Goal: Task Accomplishment & Management: Manage account settings

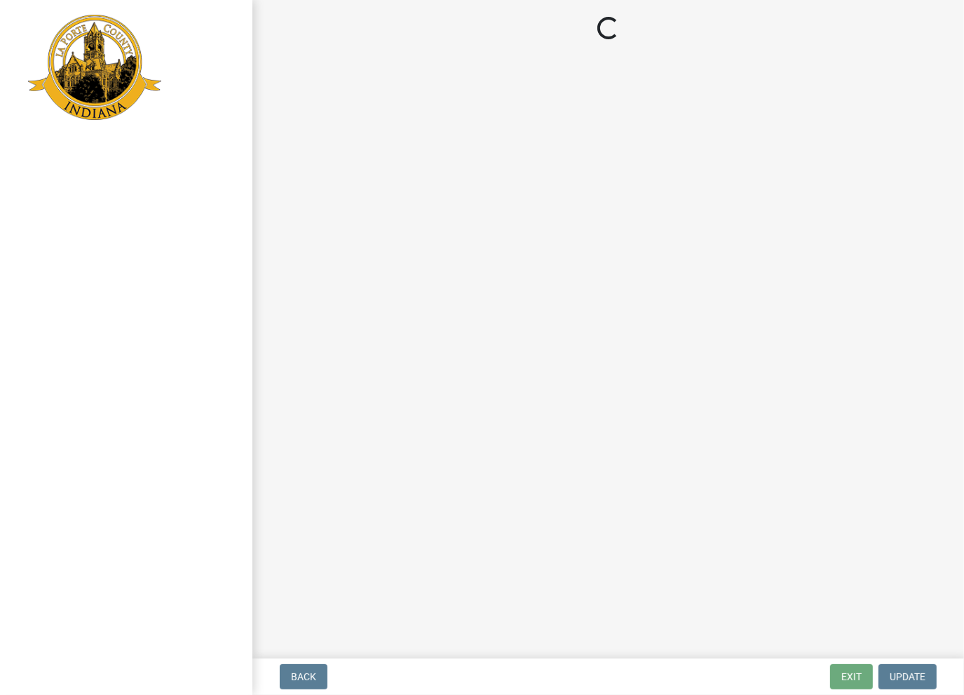
select select "2: 1"
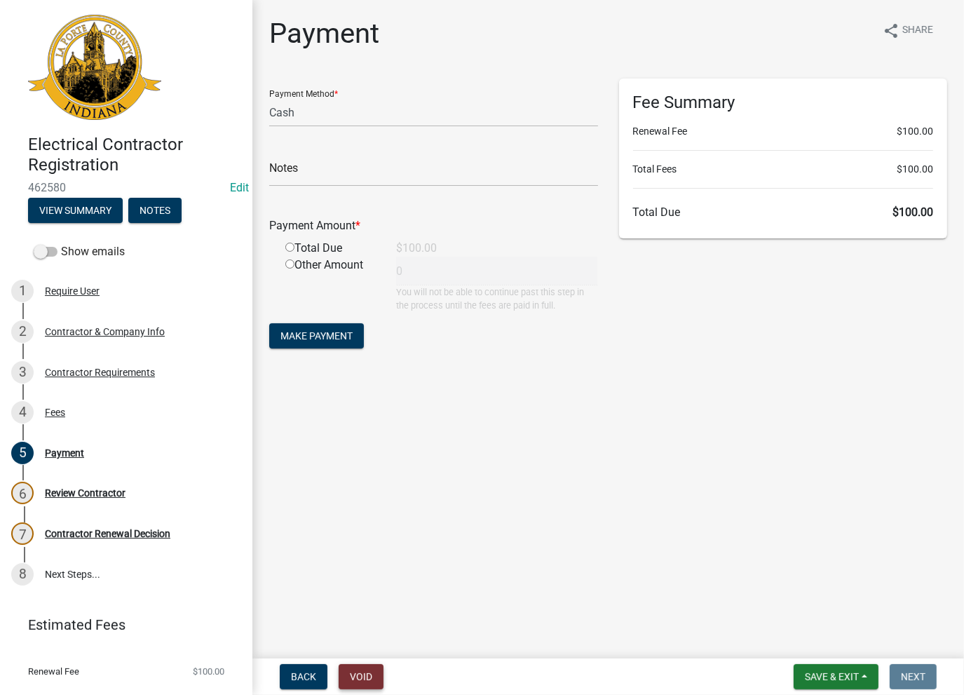
click at [360, 672] on button "Void" at bounding box center [361, 676] width 45 height 25
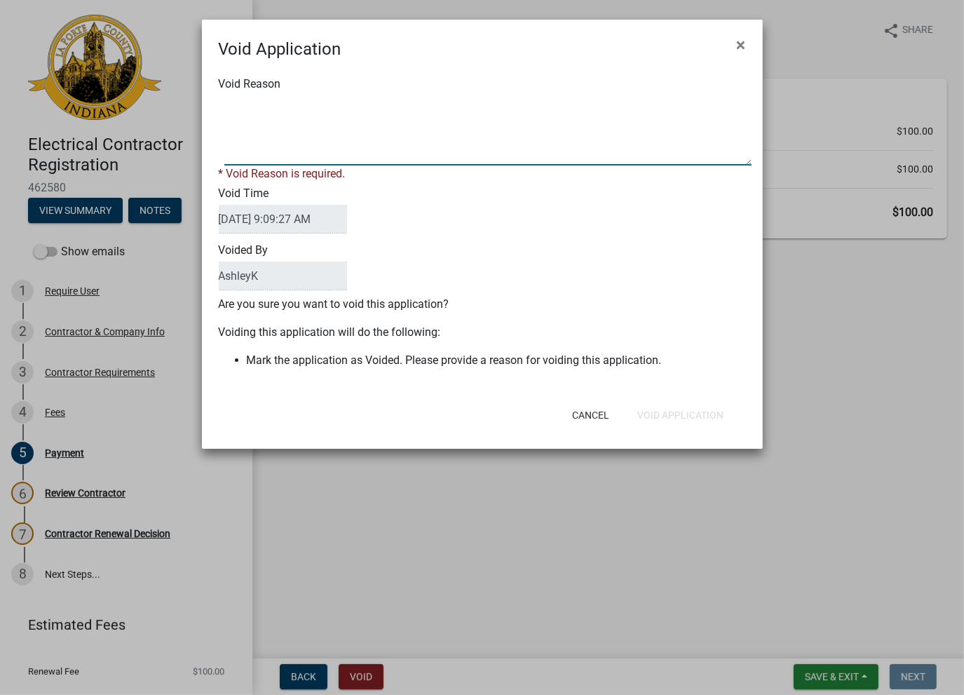
drag, startPoint x: 345, startPoint y: 104, endPoint x: 324, endPoint y: 123, distance: 28.3
click at [342, 105] on textarea "Void Reason" at bounding box center [487, 130] width 527 height 70
type textarea "void"
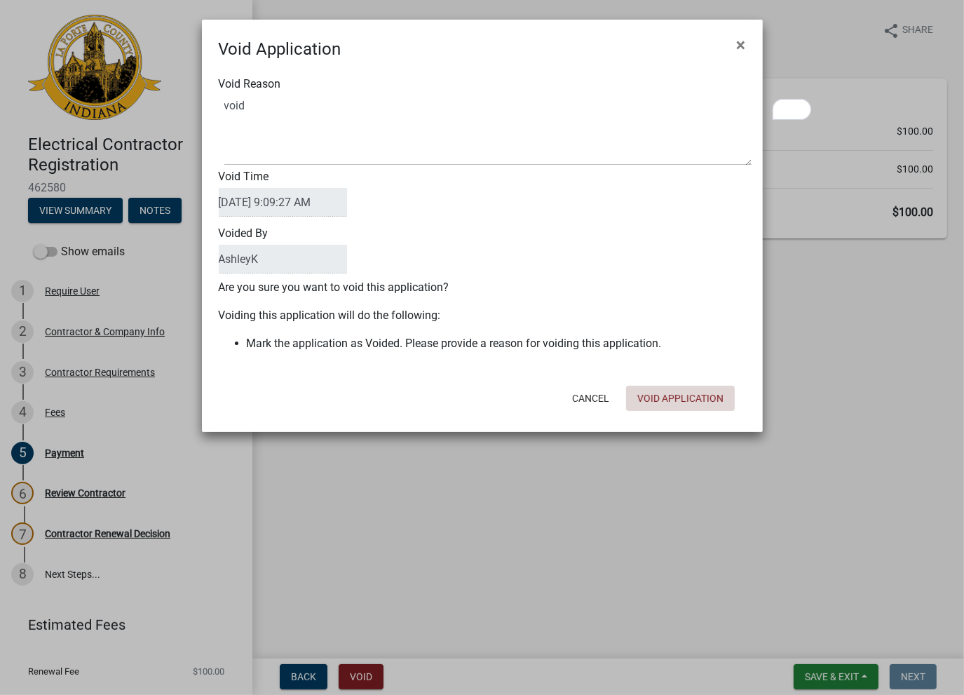
click at [647, 414] on div "Cancel Void Application" at bounding box center [574, 398] width 346 height 36
click at [662, 398] on button "Void Application" at bounding box center [680, 398] width 109 height 25
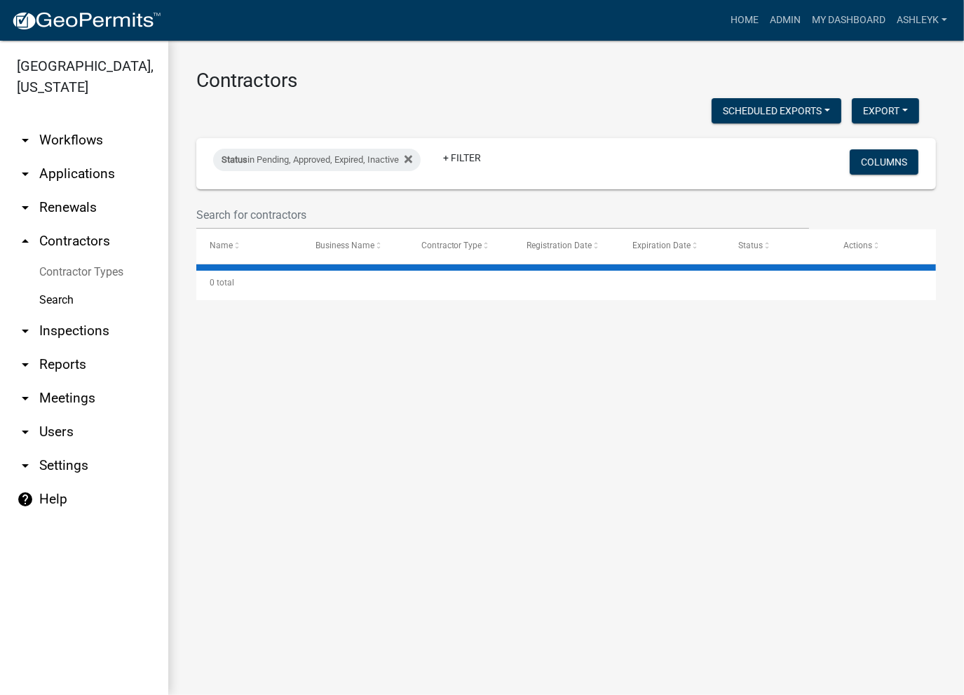
select select "3: 100"
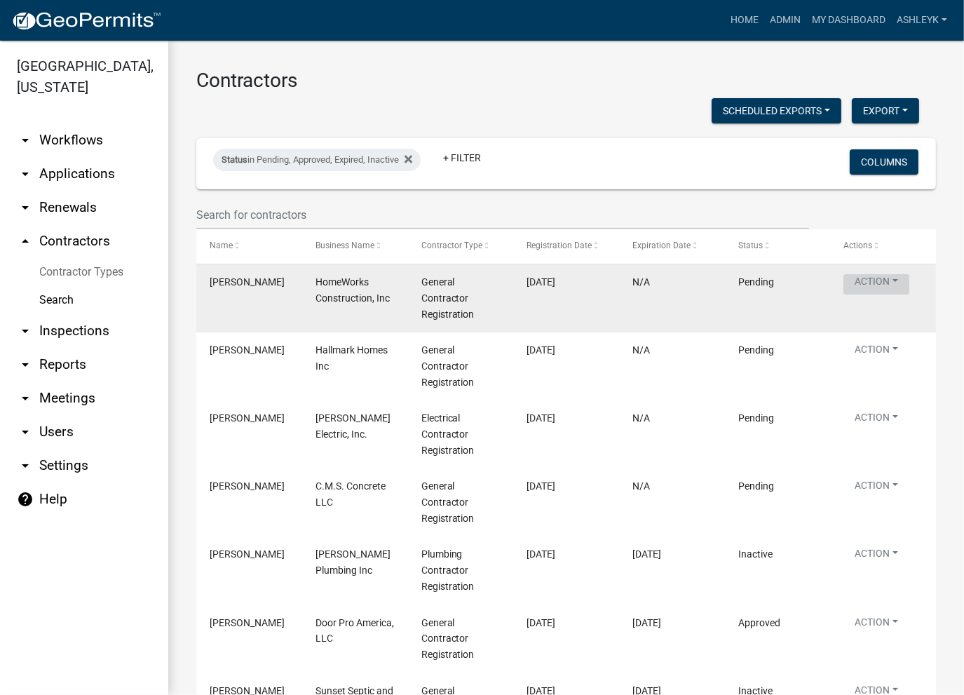
drag, startPoint x: 875, startPoint y: 283, endPoint x: 846, endPoint y: 287, distance: 29.7
click at [846, 287] on button "Action" at bounding box center [877, 284] width 66 height 20
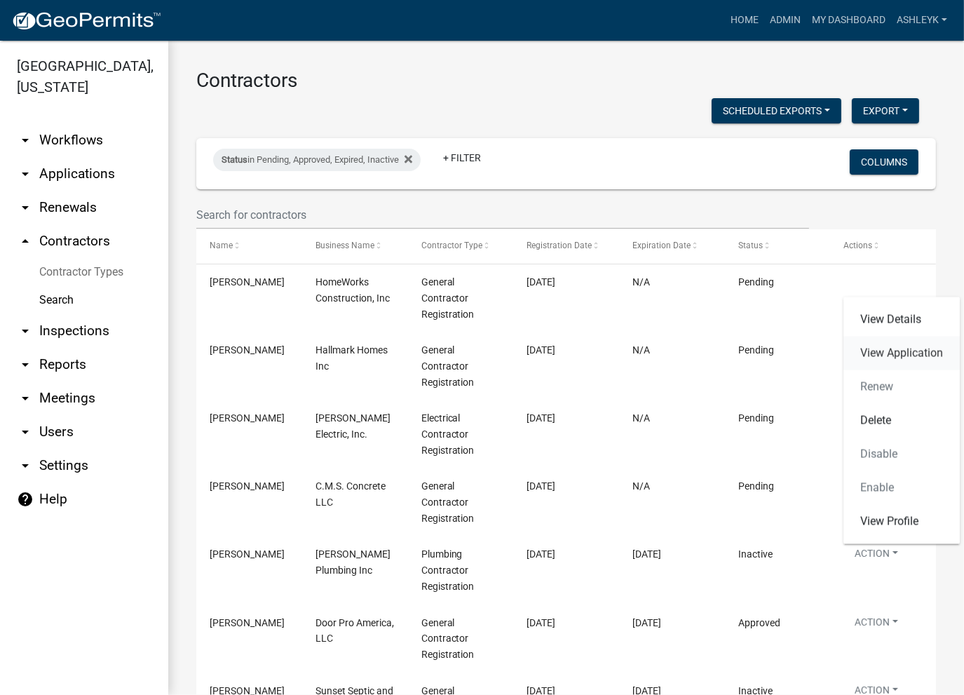
click at [889, 363] on link "View Application" at bounding box center [902, 354] width 116 height 34
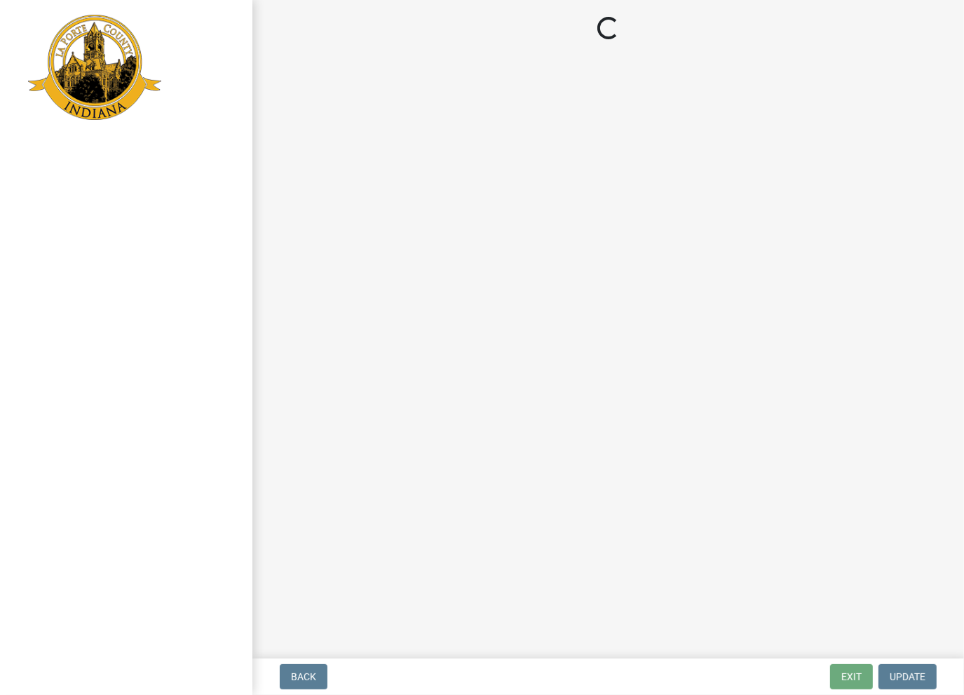
select select "2: 1"
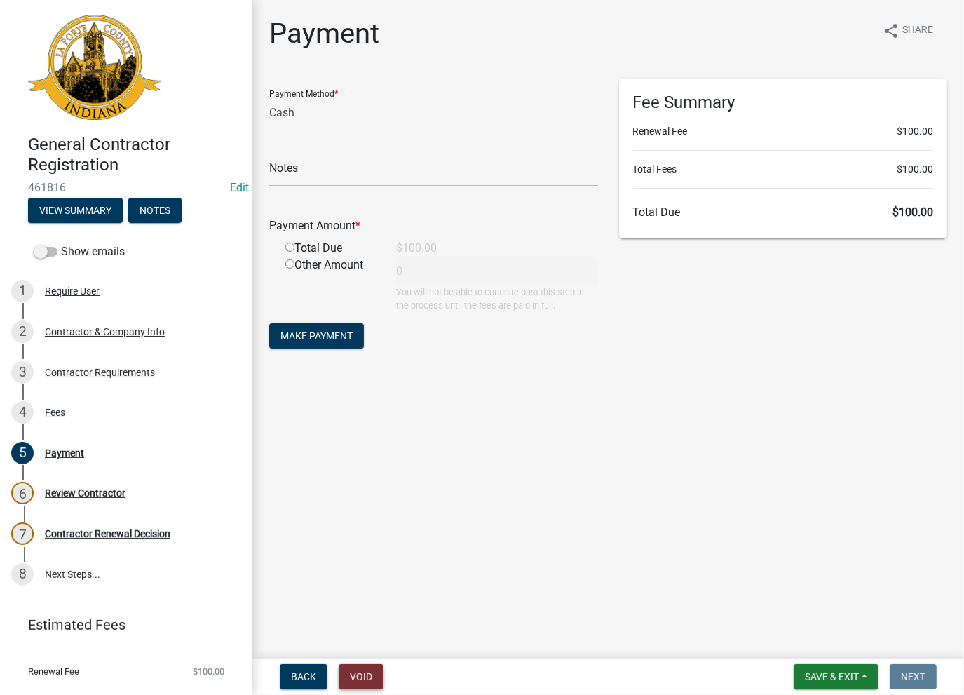
click at [358, 675] on button "Void" at bounding box center [361, 676] width 45 height 25
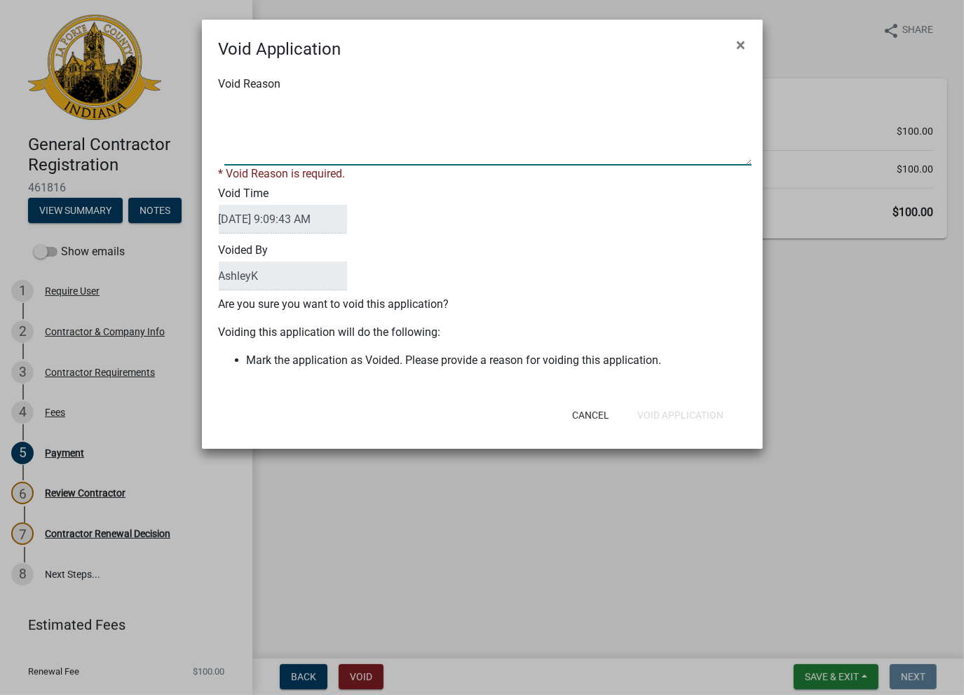
click at [283, 120] on textarea "Void Reason" at bounding box center [487, 130] width 527 height 70
type textarea "wrong system"
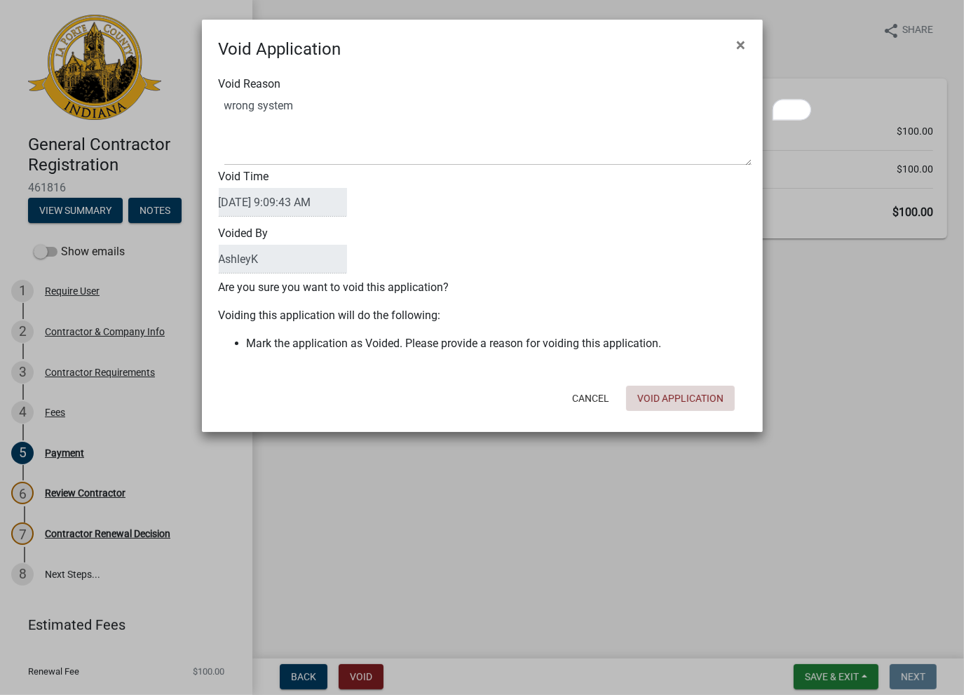
click at [676, 414] on div "Cancel Void Application" at bounding box center [574, 398] width 346 height 36
click at [672, 397] on button "Void Application" at bounding box center [680, 398] width 109 height 25
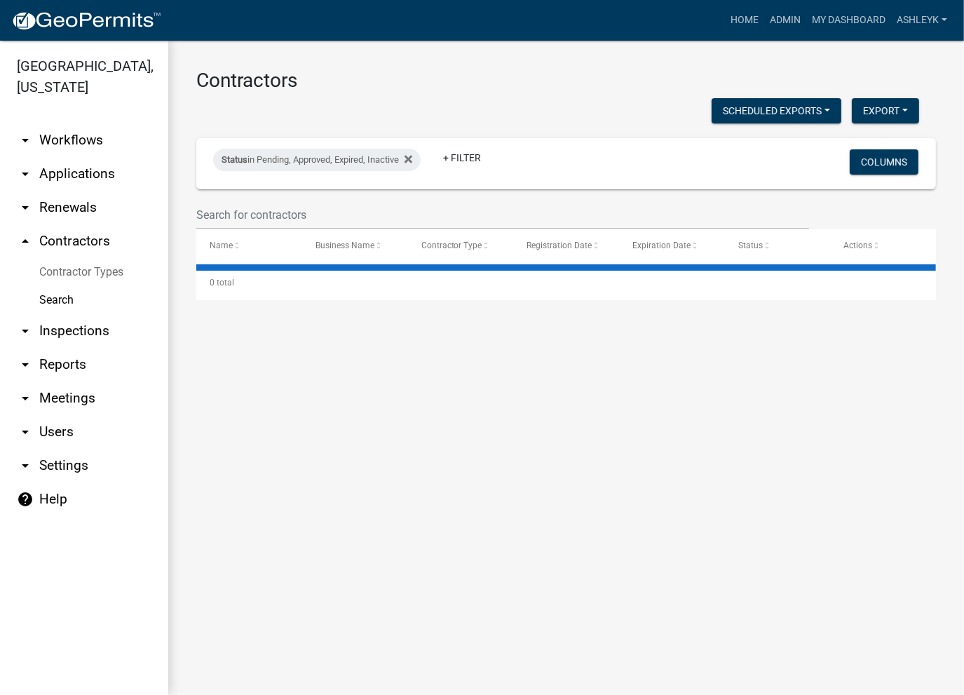
select select "3: 100"
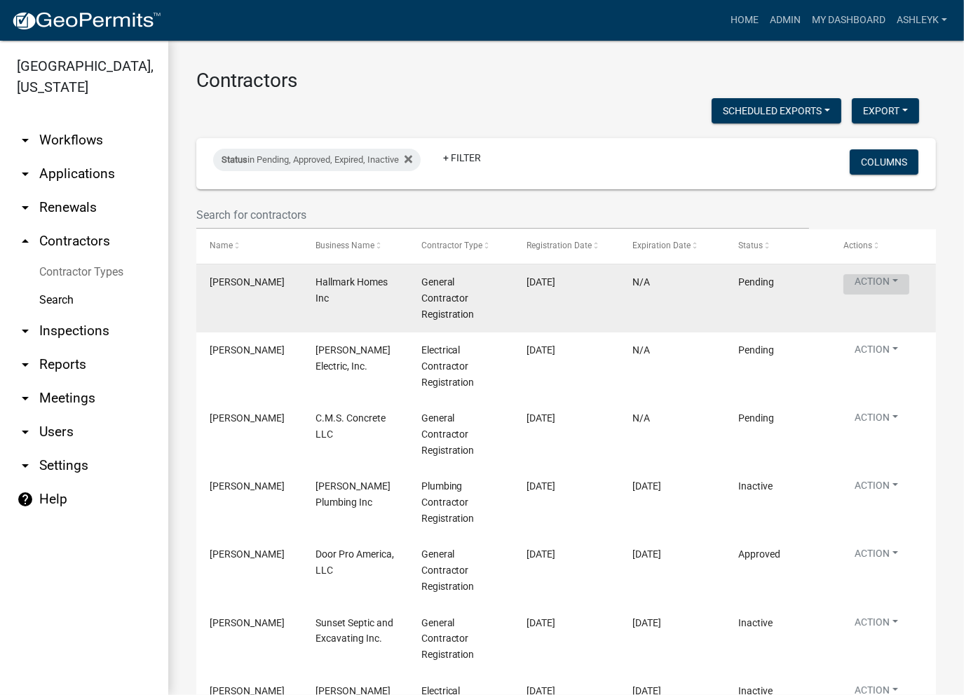
drag, startPoint x: 869, startPoint y: 280, endPoint x: 844, endPoint y: 280, distance: 25.3
click at [844, 280] on button "Action" at bounding box center [877, 284] width 66 height 20
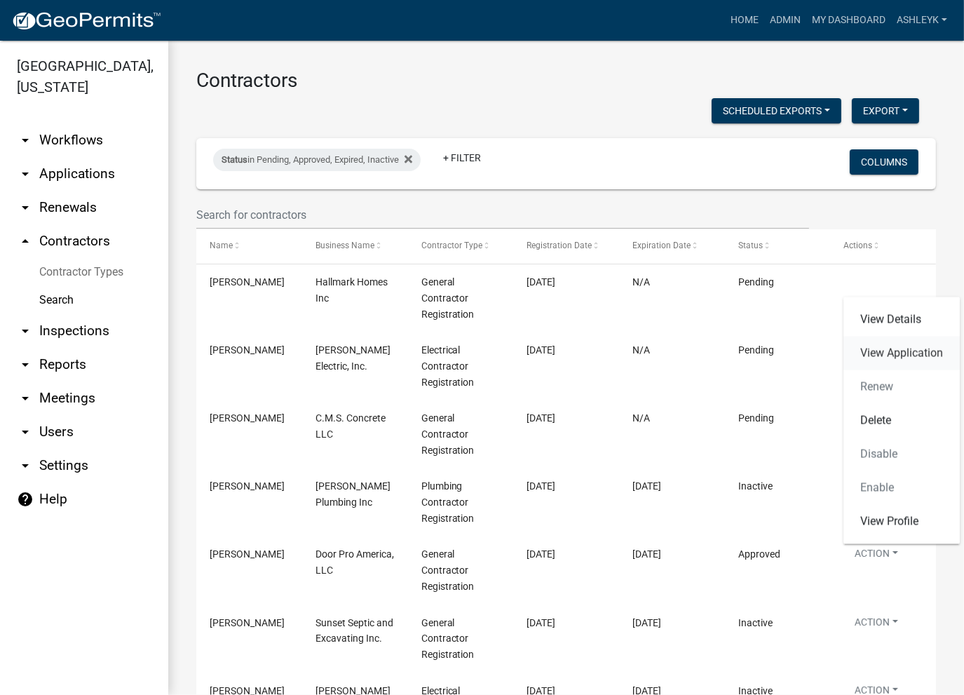
click at [885, 353] on link "View Application" at bounding box center [902, 354] width 116 height 34
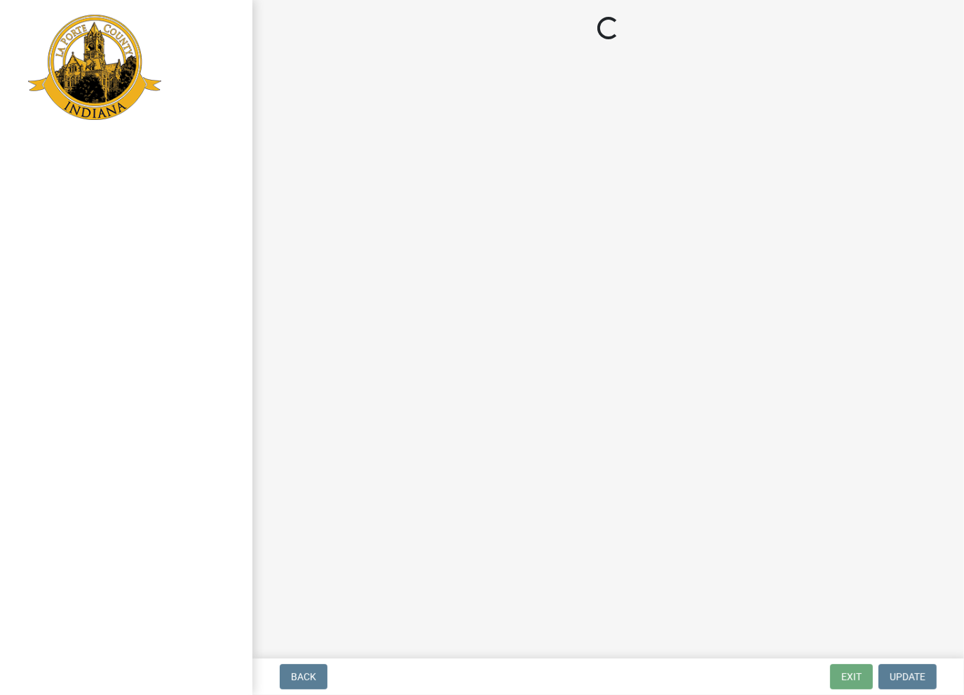
select select "IN"
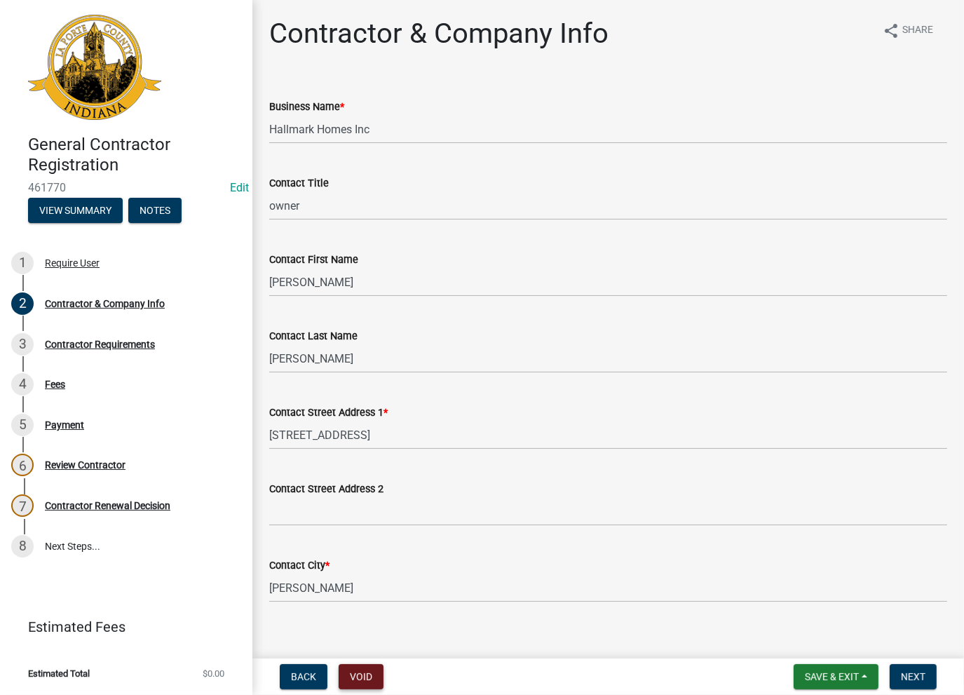
click at [366, 680] on button "Void" at bounding box center [361, 676] width 45 height 25
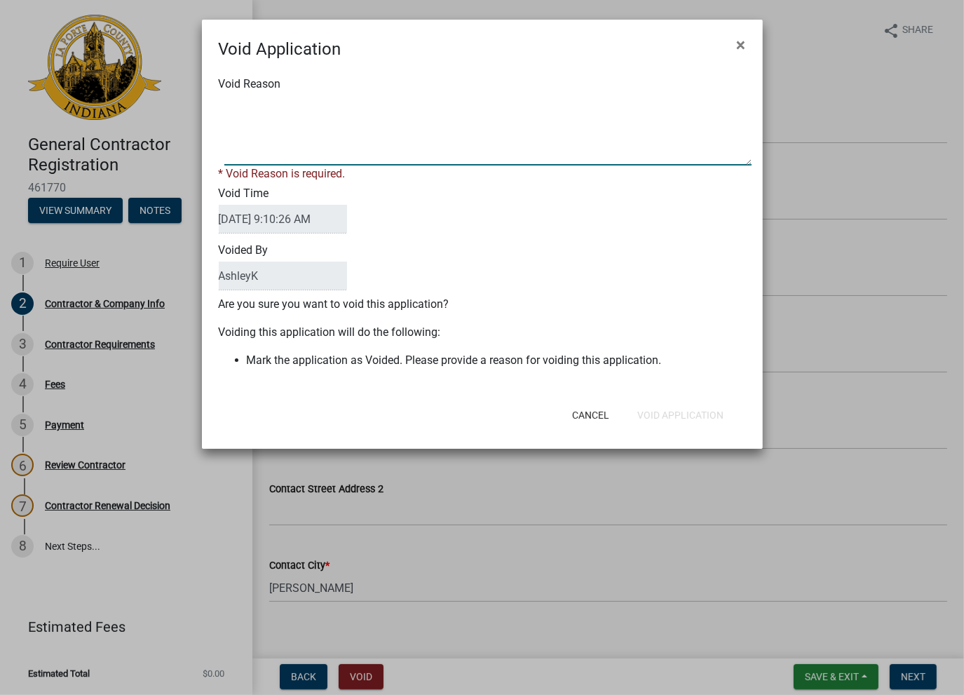
click at [292, 133] on textarea "Void Reason" at bounding box center [487, 130] width 527 height 70
type textarea "void"
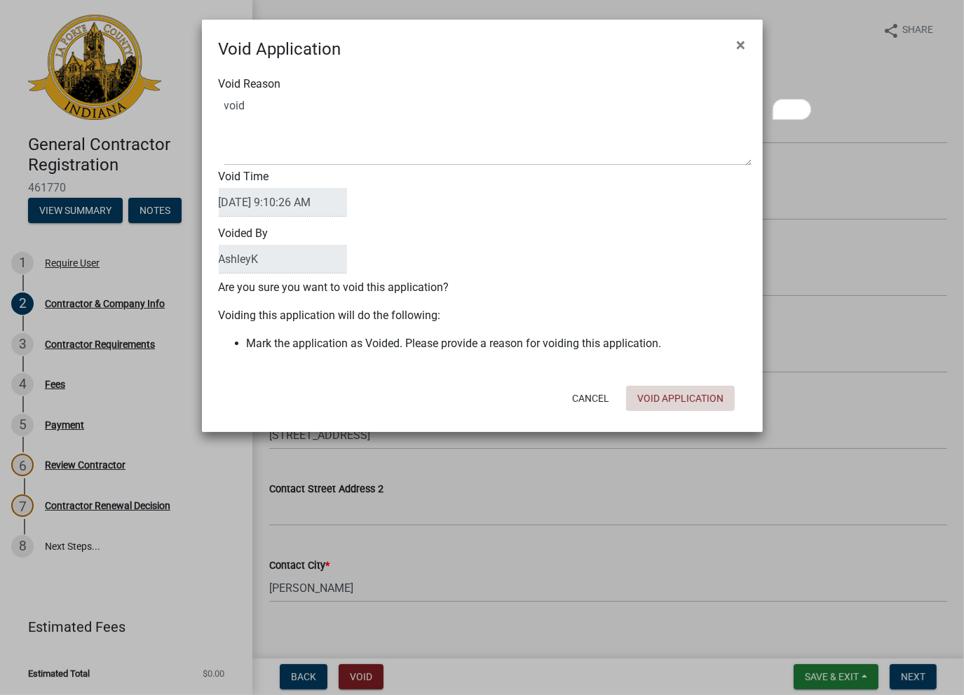
click at [689, 416] on div "Cancel Void Application" at bounding box center [574, 398] width 346 height 36
click at [686, 401] on button "Void Application" at bounding box center [680, 398] width 109 height 25
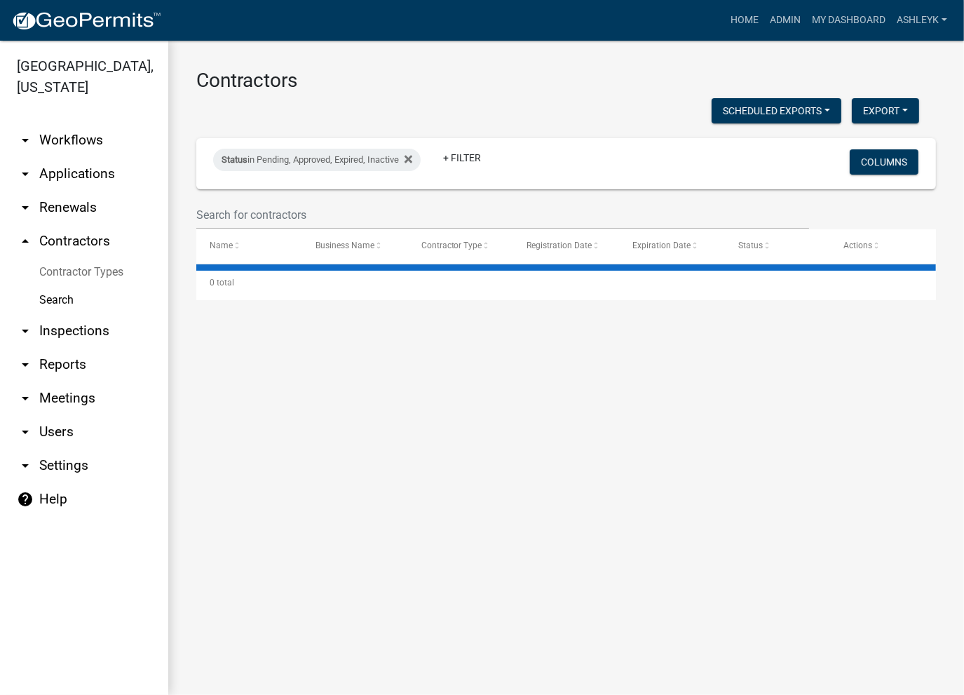
select select "3: 100"
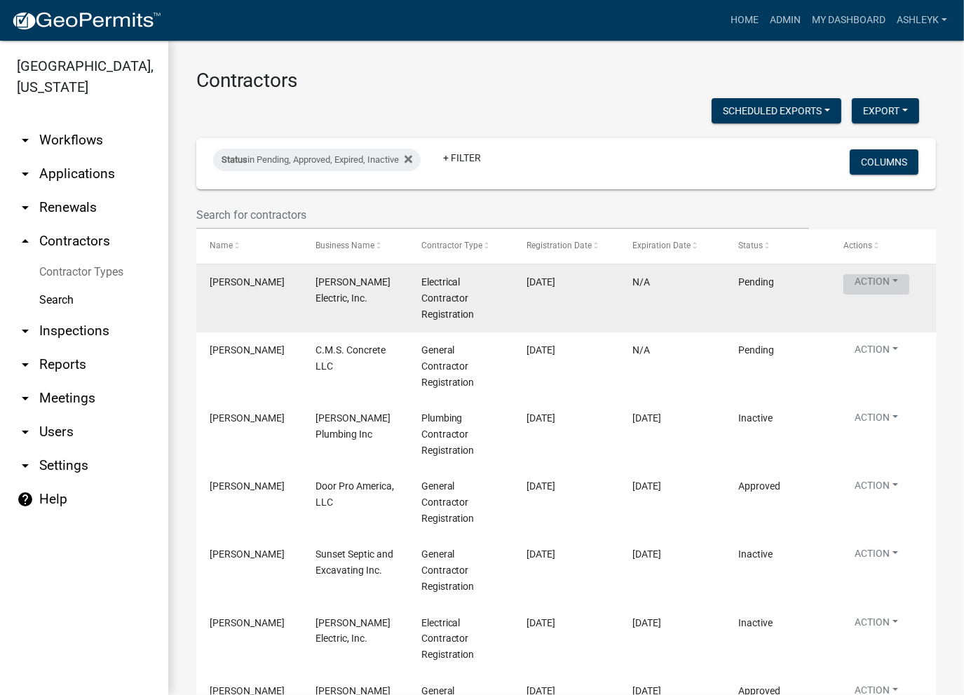
click at [862, 292] on button "Action" at bounding box center [877, 284] width 66 height 20
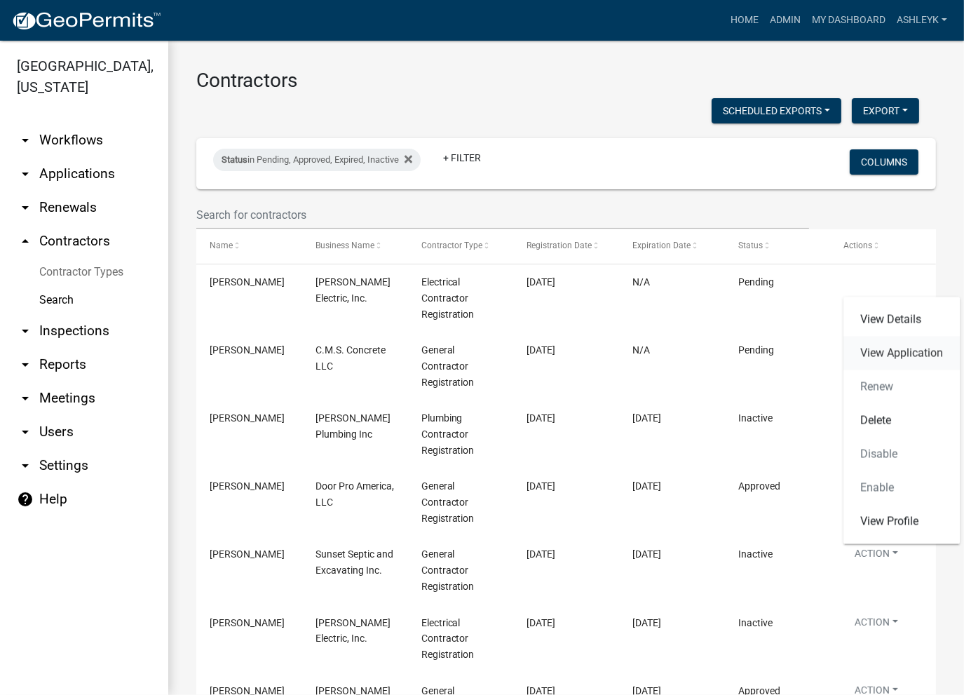
click at [876, 356] on link "View Application" at bounding box center [902, 354] width 116 height 34
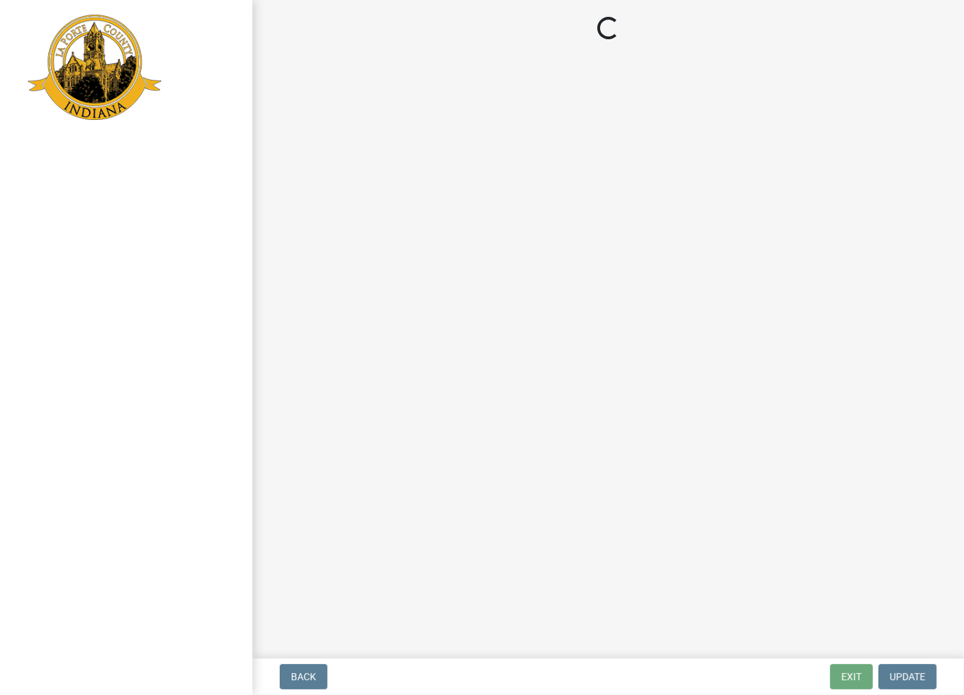
select select "2: 1"
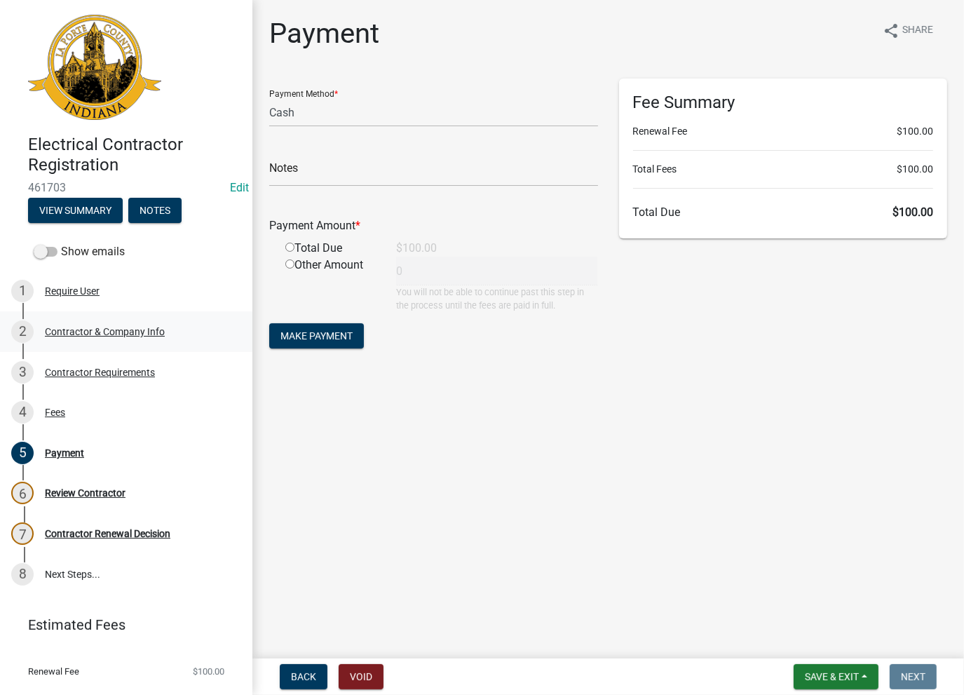
click at [107, 334] on div "Contractor & Company Info" at bounding box center [105, 332] width 120 height 10
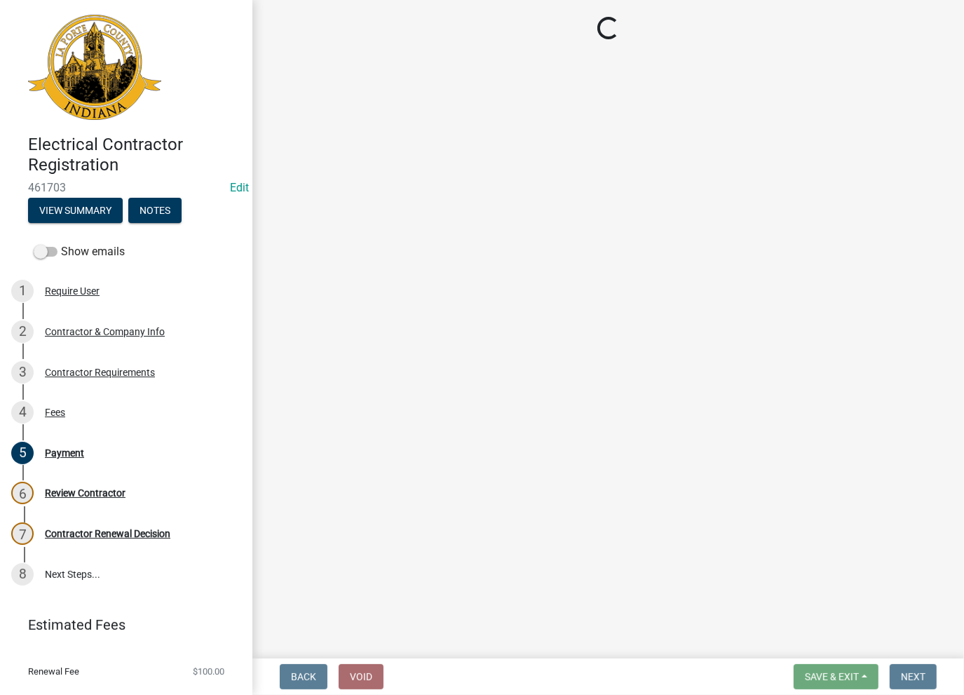
select select "IN"
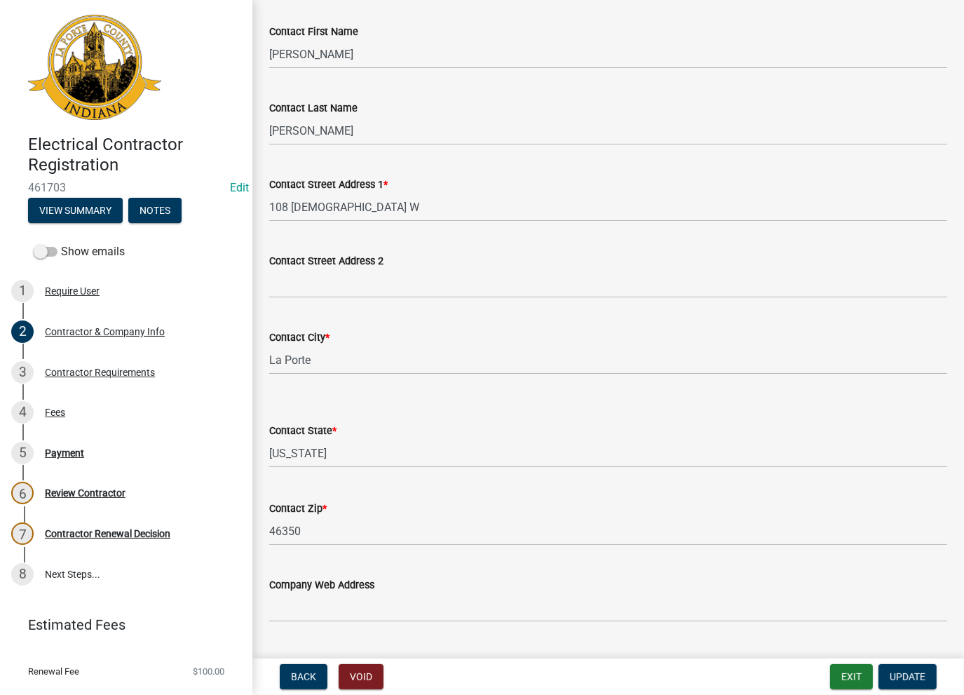
scroll to position [561, 0]
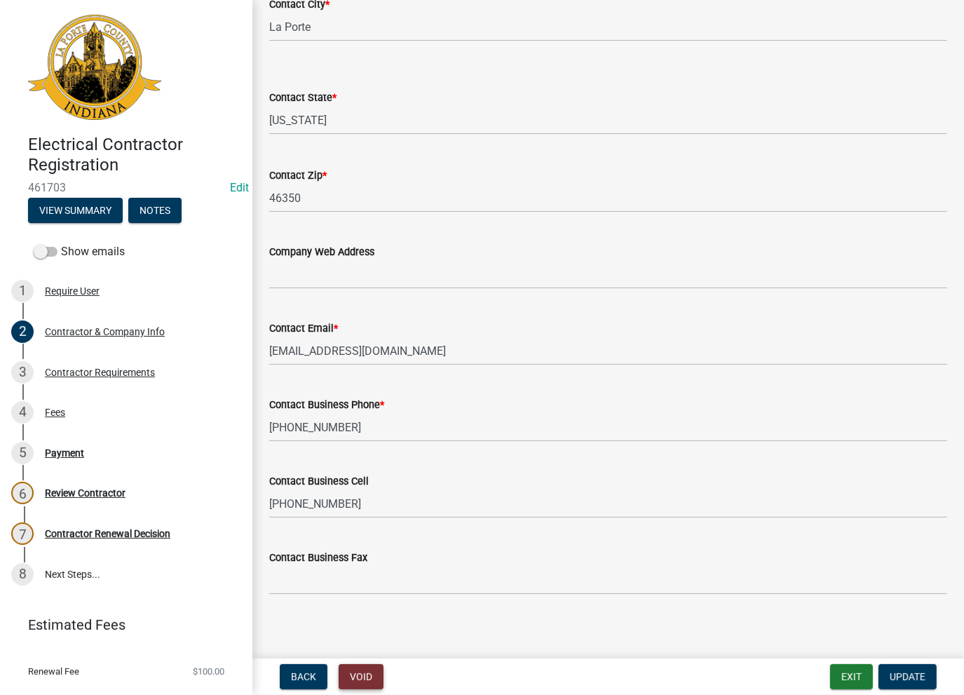
click at [366, 684] on button "Void" at bounding box center [361, 676] width 45 height 25
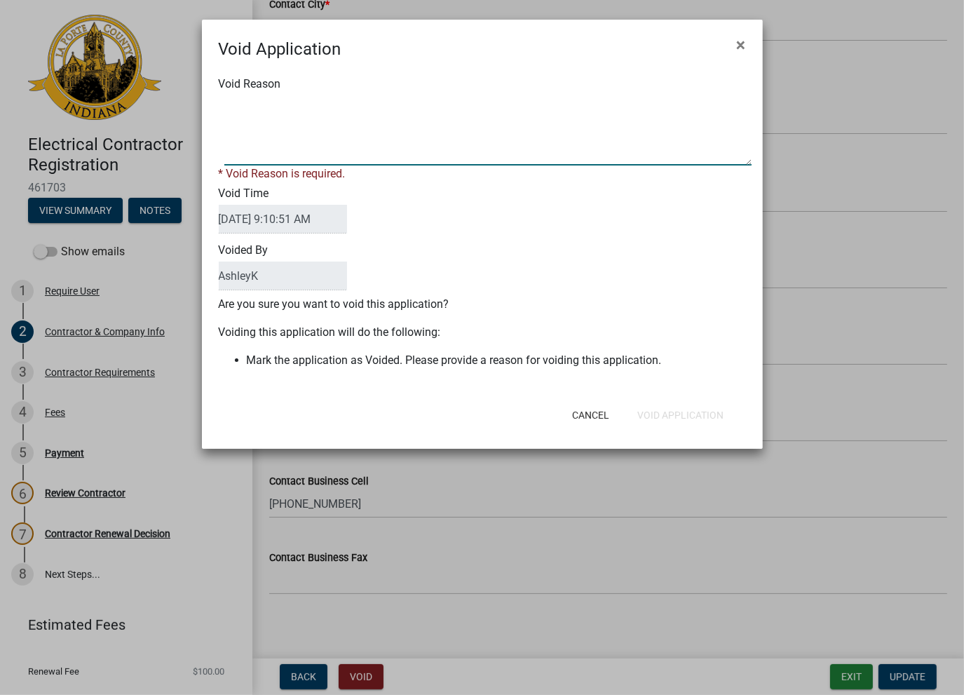
click at [346, 135] on textarea "Void Reason" at bounding box center [487, 130] width 527 height 70
type textarea "void"
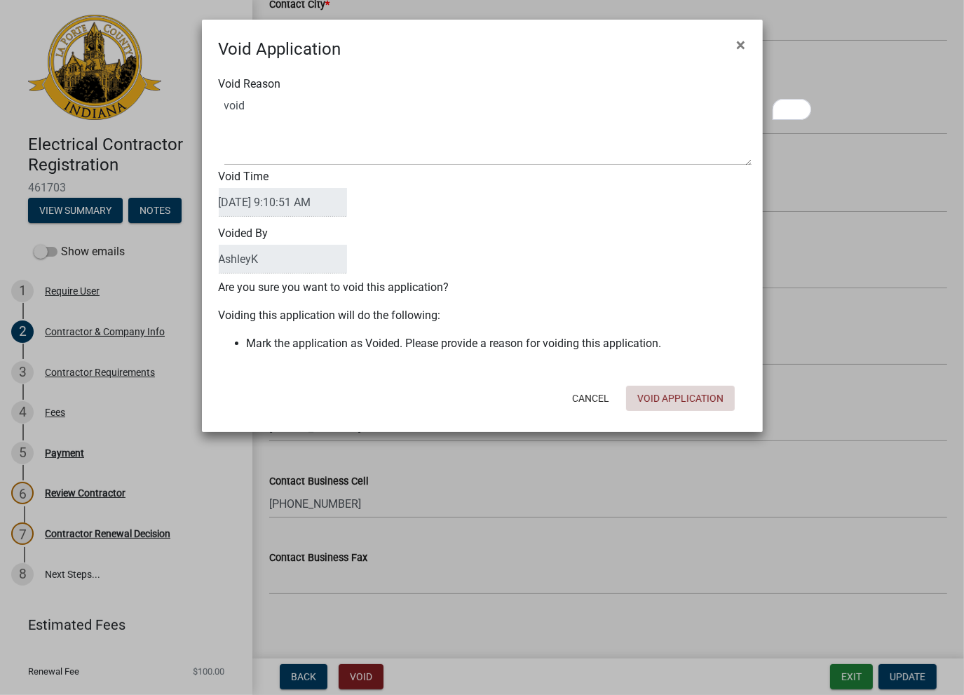
click at [705, 409] on button "Void Application" at bounding box center [680, 398] width 109 height 25
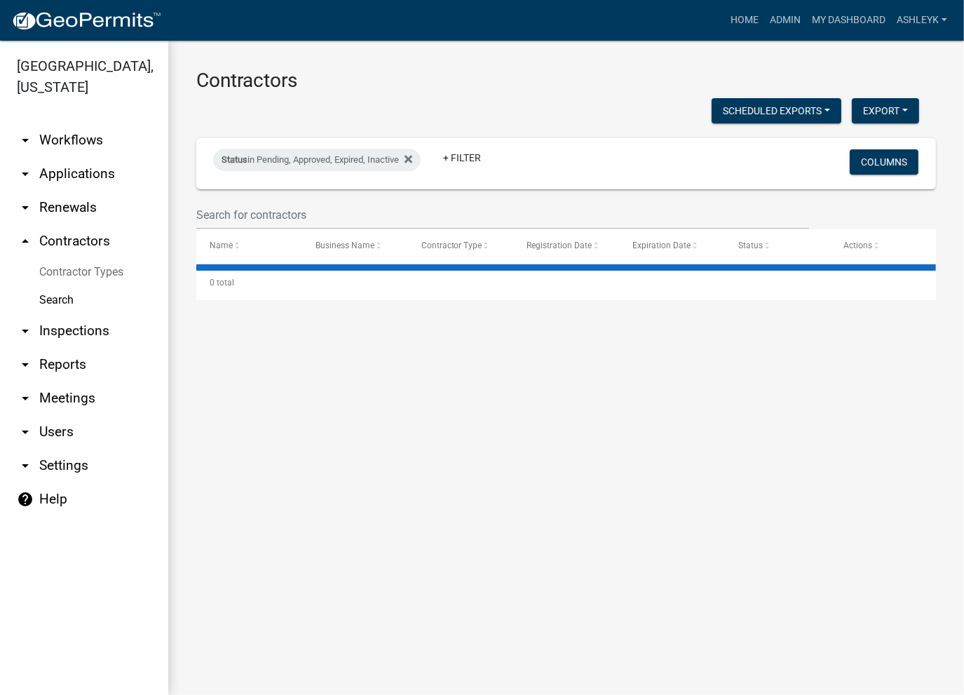
select select "3: 100"
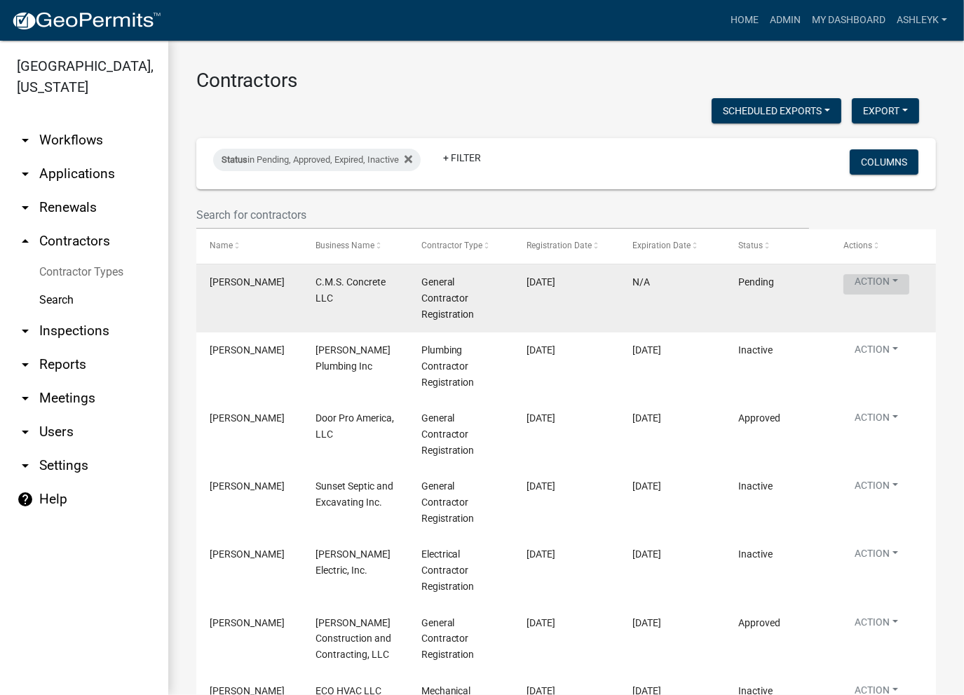
click at [880, 280] on button "Action" at bounding box center [877, 284] width 66 height 20
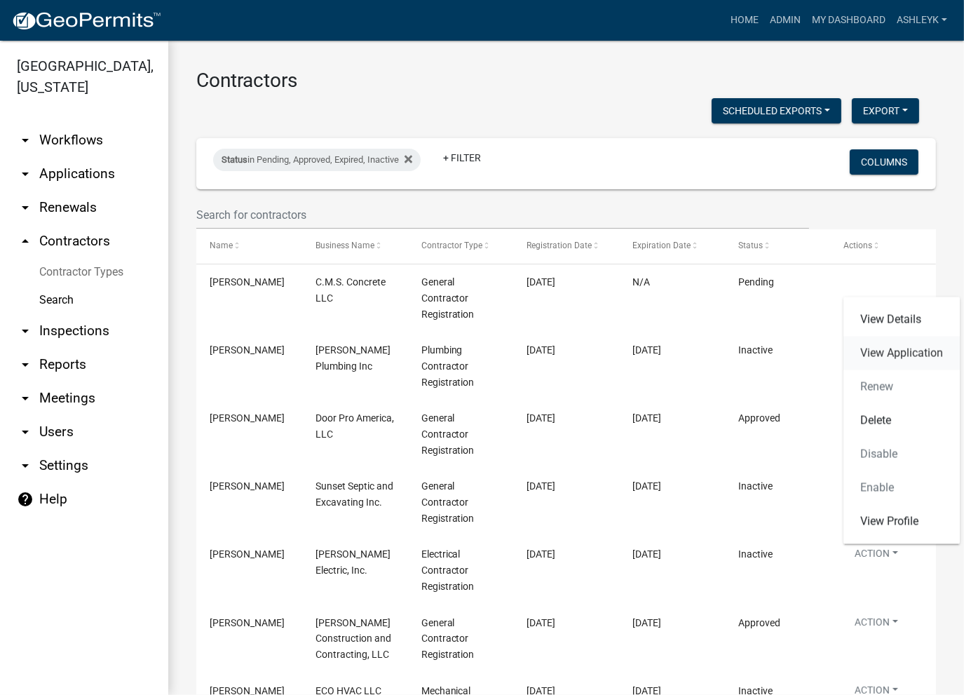
click at [870, 347] on link "View Application" at bounding box center [902, 354] width 116 height 34
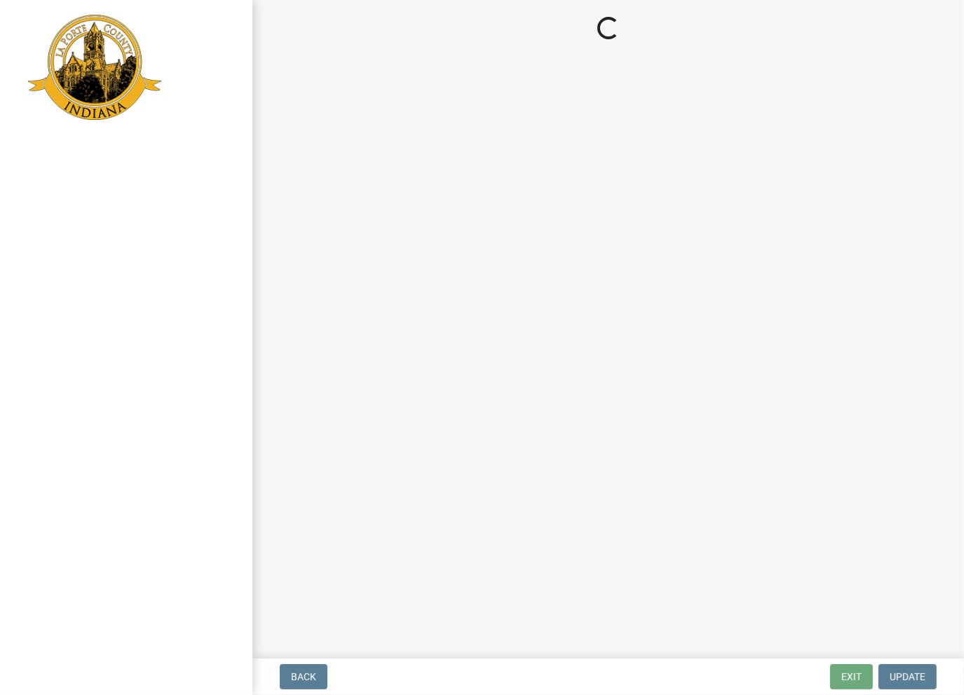
select select "2: 1"
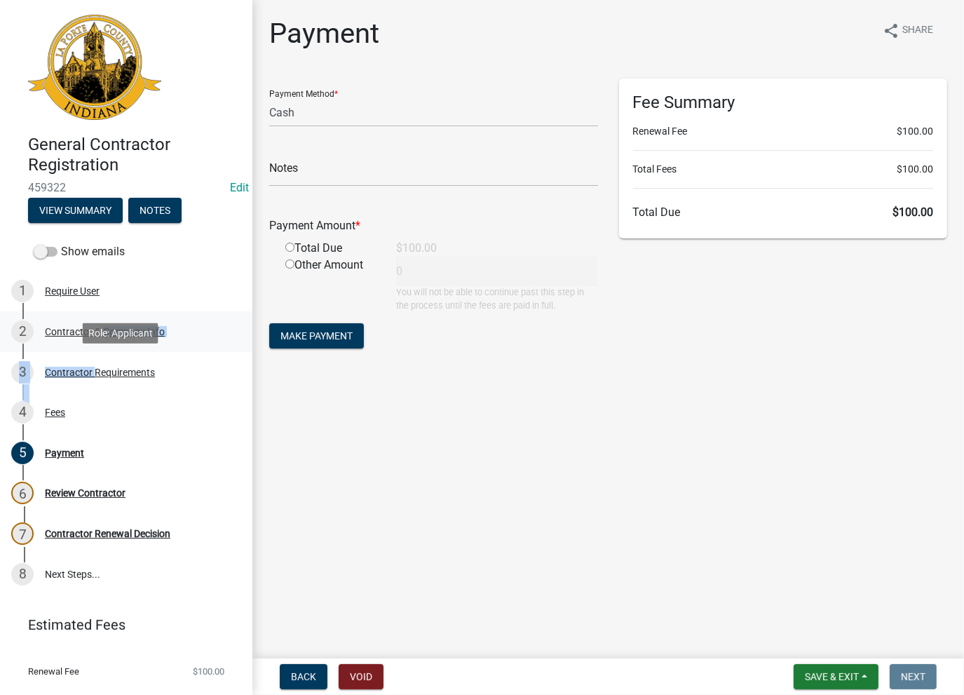
drag, startPoint x: 90, startPoint y: 369, endPoint x: 100, endPoint y: 350, distance: 21.7
click at [100, 350] on ul "1 Require User 2 Contractor & Company Info 3 Contractor Requirements 4 Fees 5 P…" at bounding box center [126, 433] width 252 height 334
click at [88, 334] on div "Contractor & Company Info" at bounding box center [105, 332] width 120 height 10
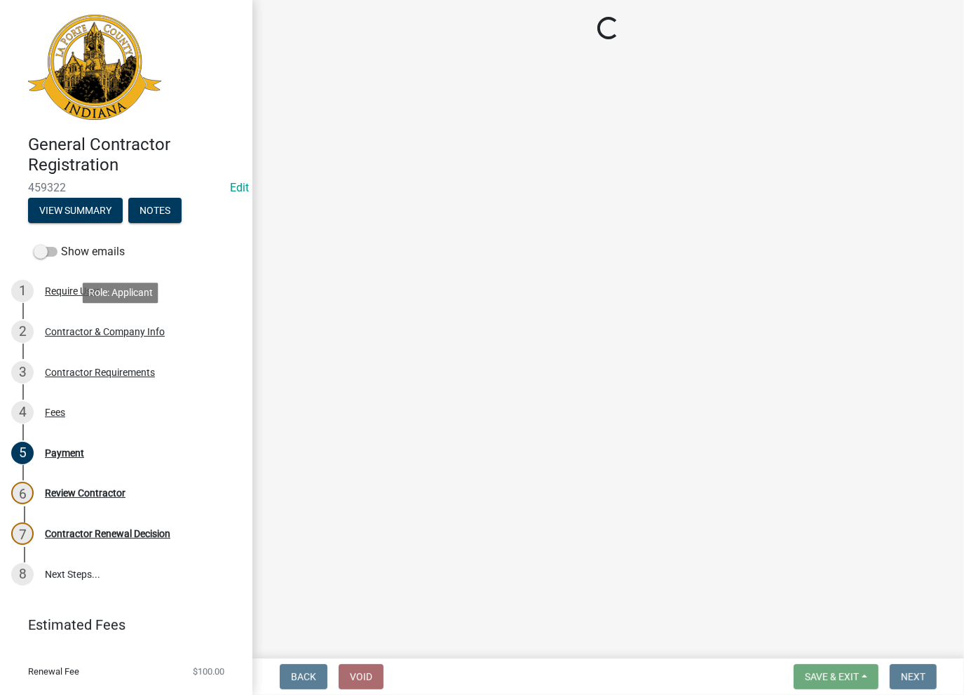
select select "MI"
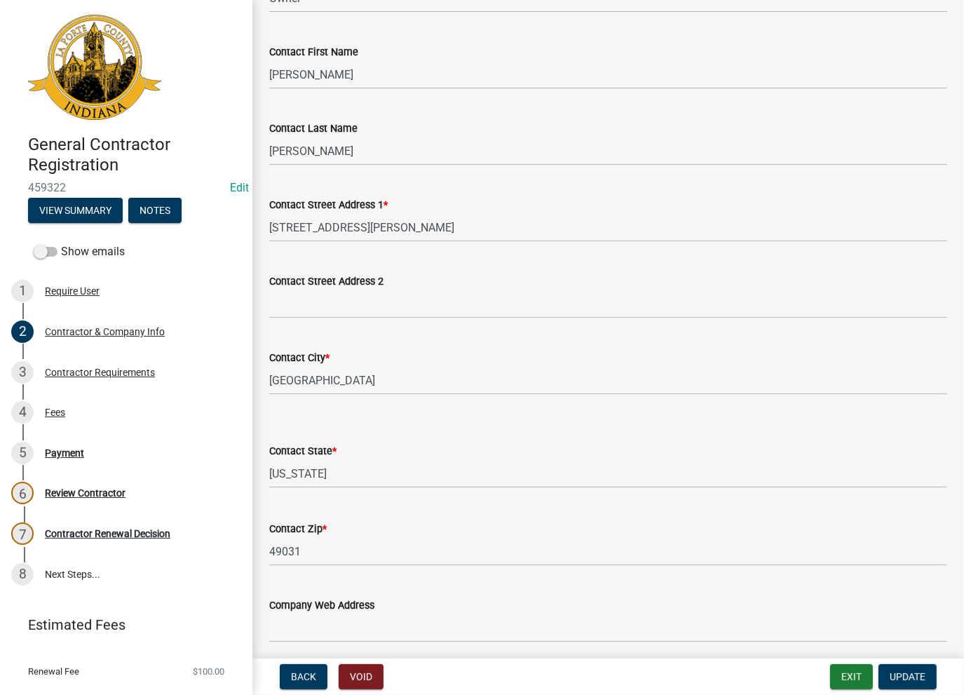
scroll to position [421, 0]
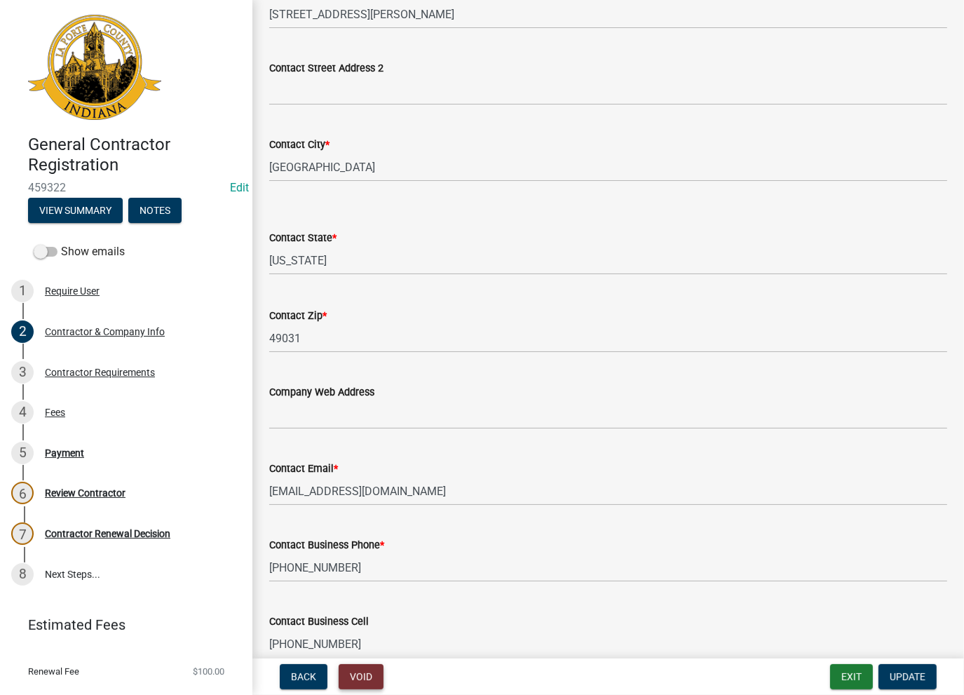
click at [361, 671] on button "Void" at bounding box center [361, 676] width 45 height 25
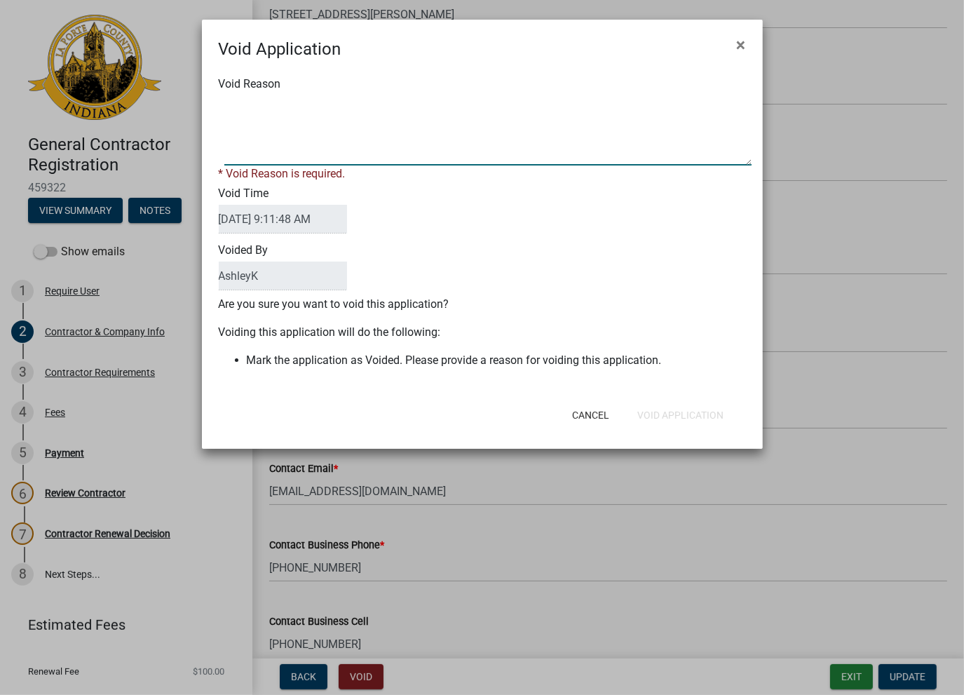
click at [348, 127] on textarea "Void Reason" at bounding box center [487, 130] width 527 height 70
type textarea "void"
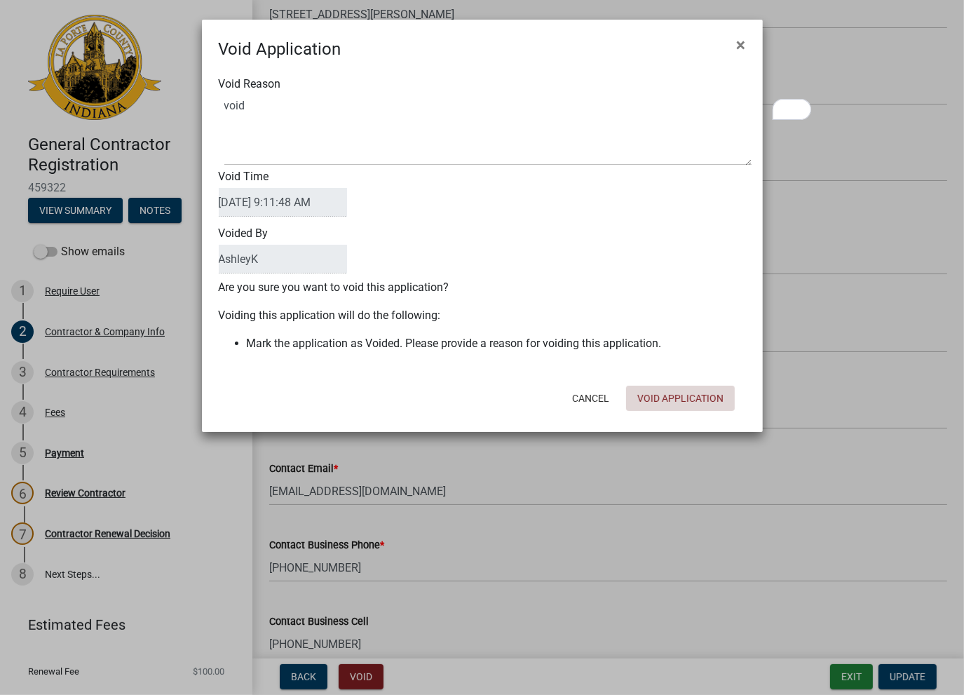
click at [671, 416] on div "Cancel Void Application" at bounding box center [574, 398] width 346 height 36
click at [679, 405] on button "Void Application" at bounding box center [680, 398] width 109 height 25
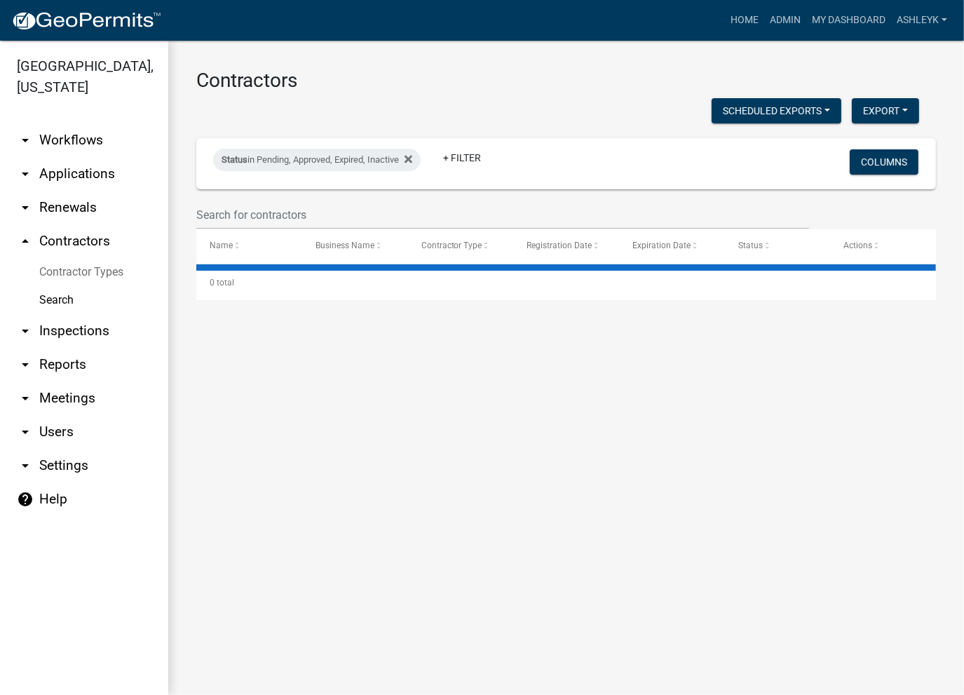
select select "3: 100"
